Goal: Task Accomplishment & Management: Manage account settings

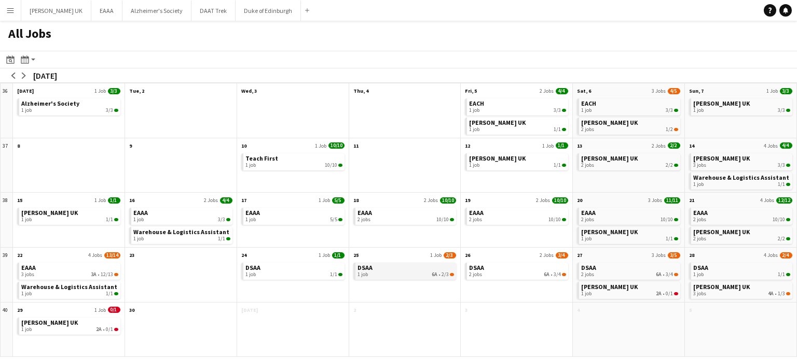
click at [419, 274] on div "1 job 6A • 2/3" at bounding box center [405, 275] width 97 height 6
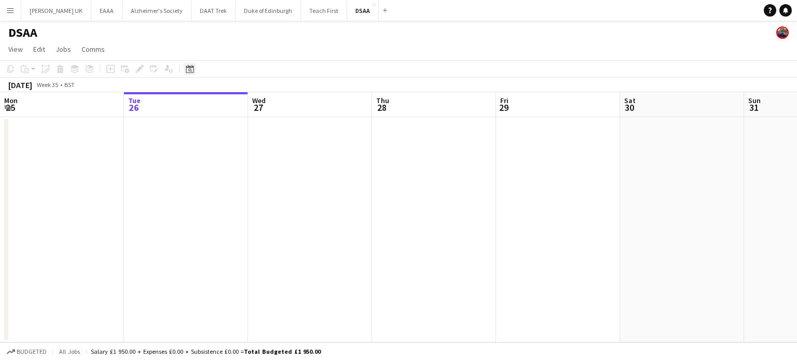
click at [190, 71] on icon at bounding box center [190, 70] width 4 height 4
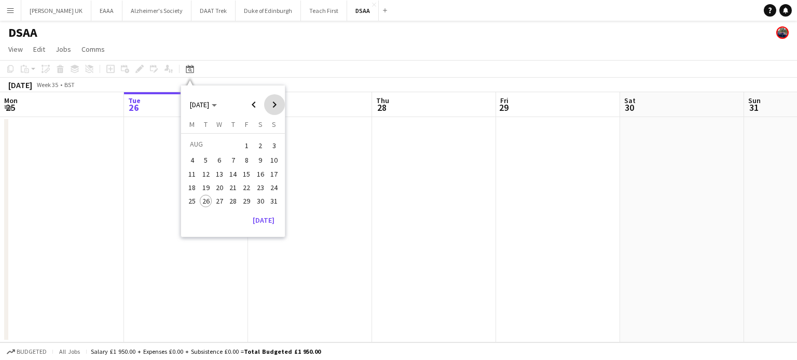
click at [270, 107] on span "Next month" at bounding box center [274, 104] width 21 height 21
click at [245, 200] on span "26" at bounding box center [247, 198] width 12 height 12
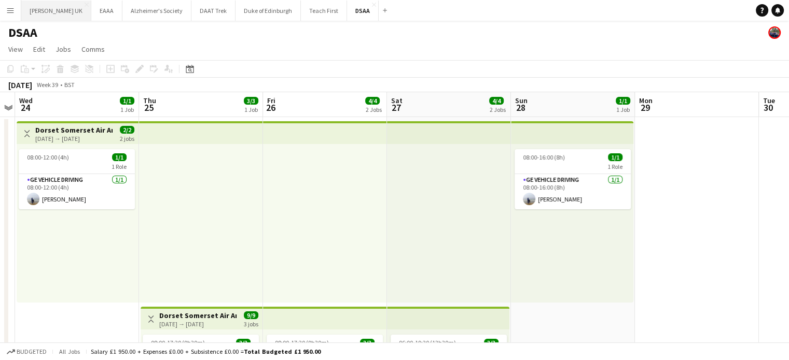
click at [33, 14] on button "[PERSON_NAME] UK Close" at bounding box center [56, 11] width 70 height 20
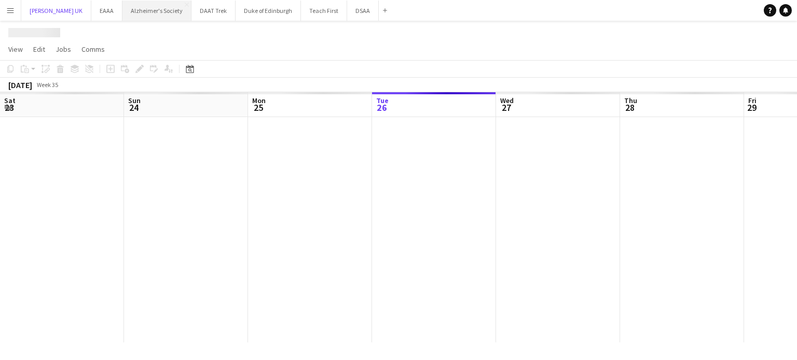
scroll to position [0, 248]
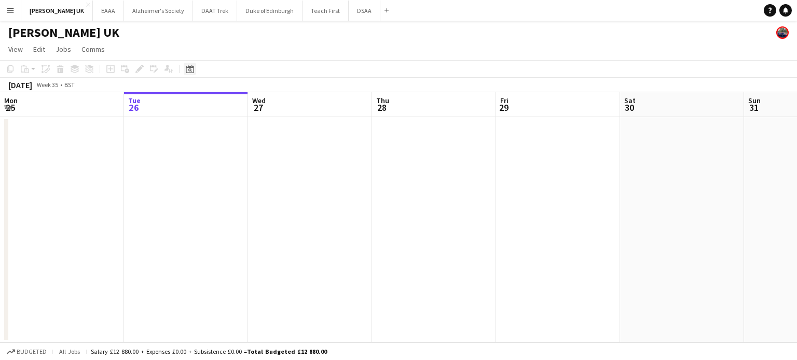
click at [192, 72] on icon "Date picker" at bounding box center [190, 69] width 8 height 8
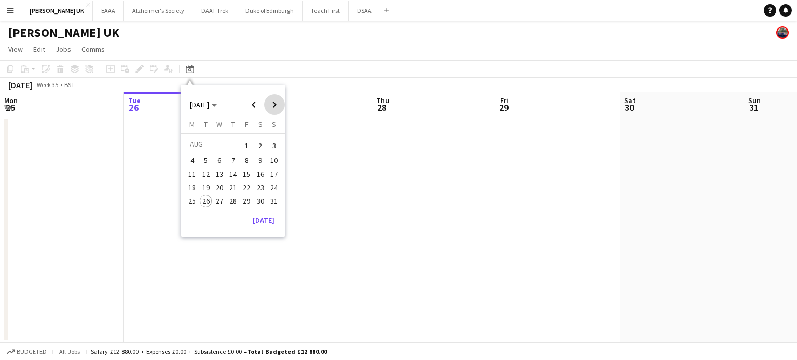
click at [271, 109] on span "Next month" at bounding box center [274, 104] width 21 height 21
click at [259, 201] on span "27" at bounding box center [260, 198] width 12 height 12
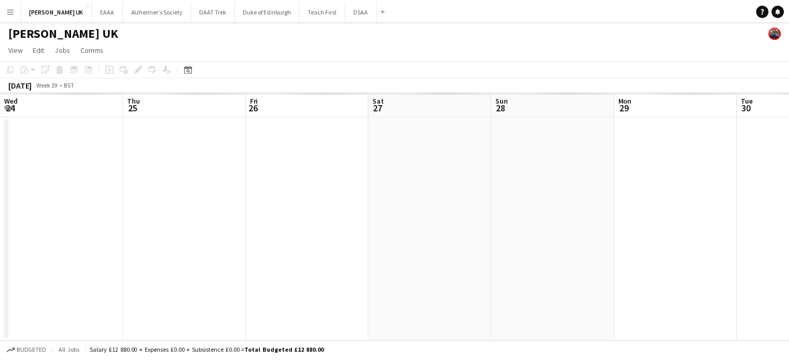
scroll to position [0, 357]
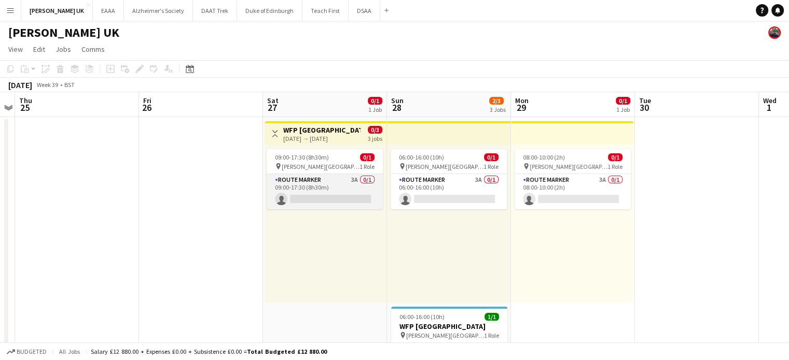
click at [313, 198] on app-card-role "Route Marker 3A 0/1 09:00-17:30 (8h30m) single-neutral-actions" at bounding box center [325, 191] width 116 height 35
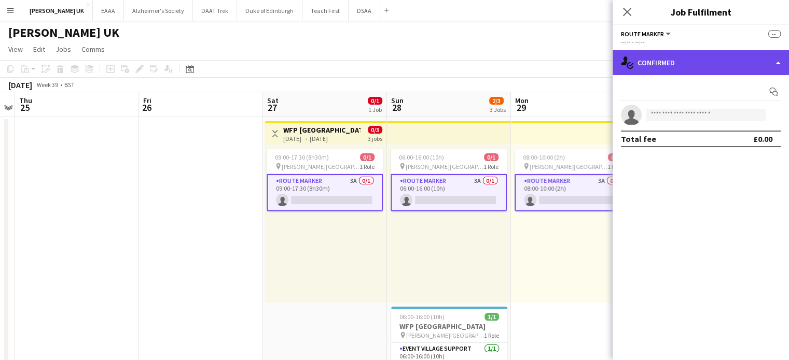
click at [669, 66] on div "single-neutral-actions-check-2 Confirmed" at bounding box center [700, 62] width 176 height 25
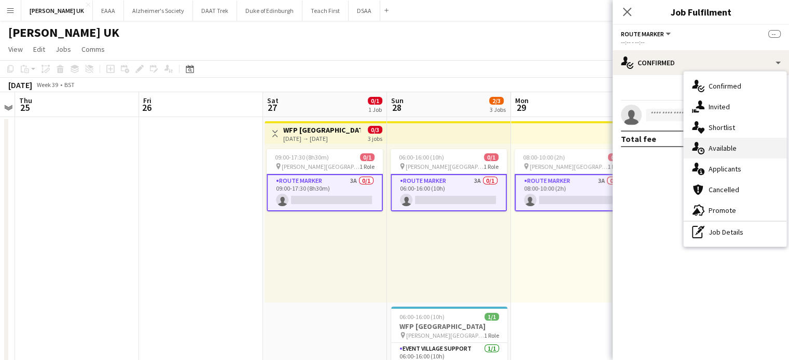
click at [714, 153] on div "single-neutral-actions-upload Available" at bounding box center [735, 148] width 103 height 21
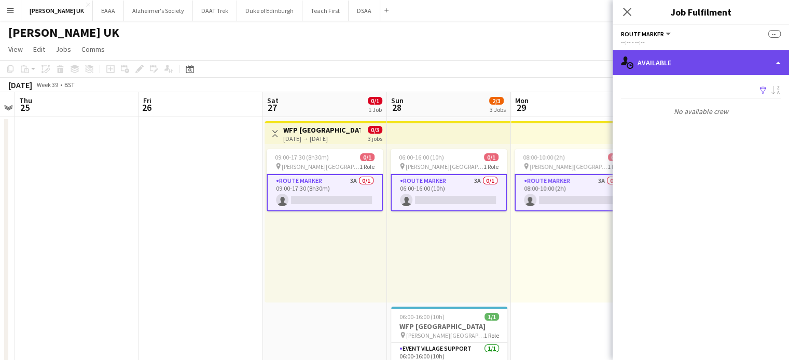
click at [711, 55] on div "single-neutral-actions-upload Available" at bounding box center [700, 62] width 176 height 25
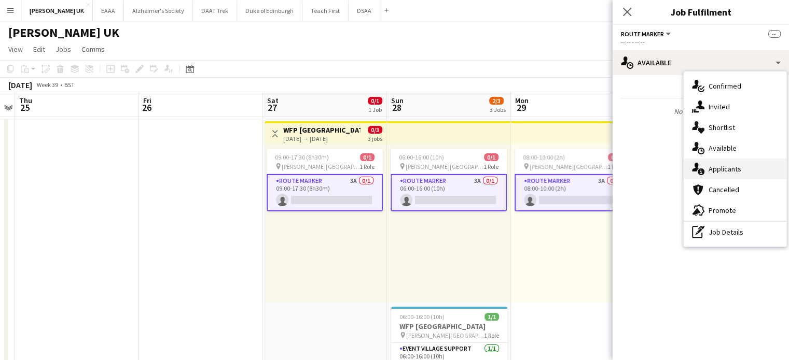
click at [717, 172] on div "single-neutral-actions-information Applicants" at bounding box center [735, 169] width 103 height 21
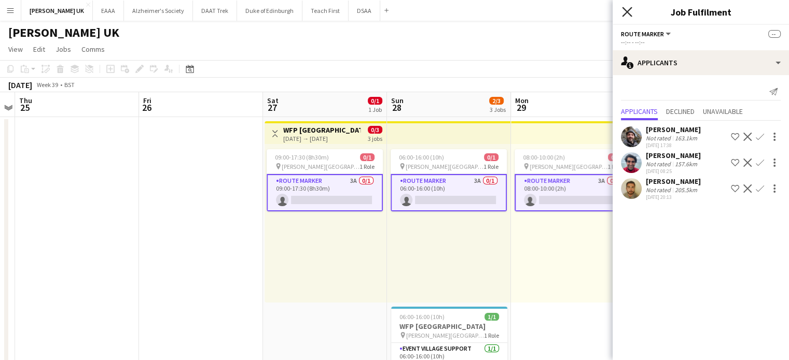
click at [629, 17] on icon "Close pop-in" at bounding box center [627, 12] width 10 height 10
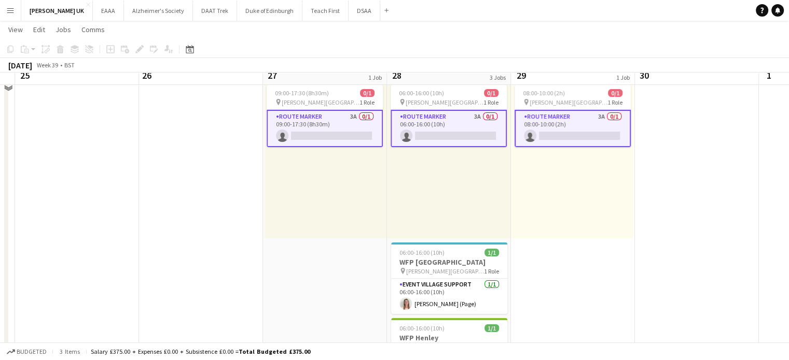
scroll to position [0, 0]
